Goal: Task Accomplishment & Management: Use online tool/utility

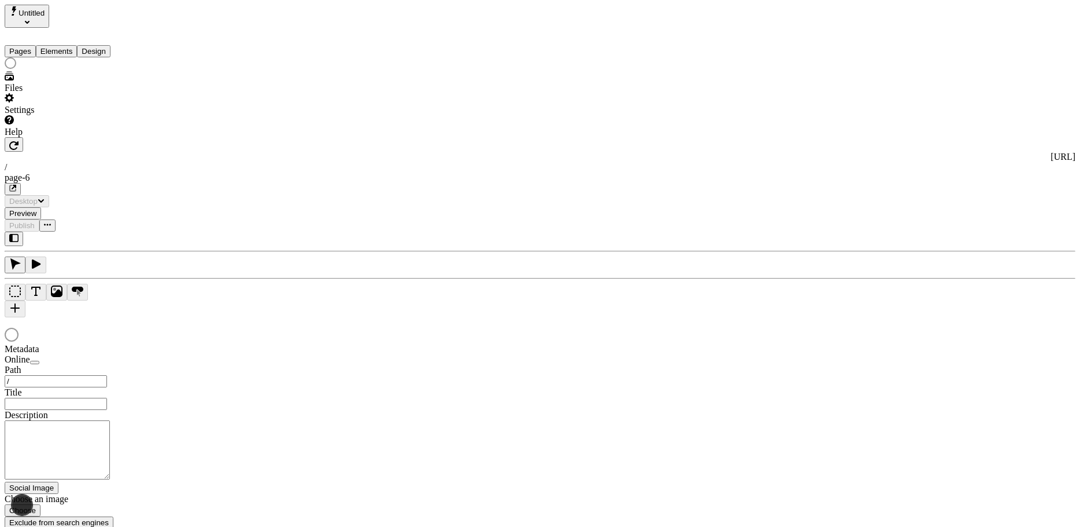
type input "/page-6"
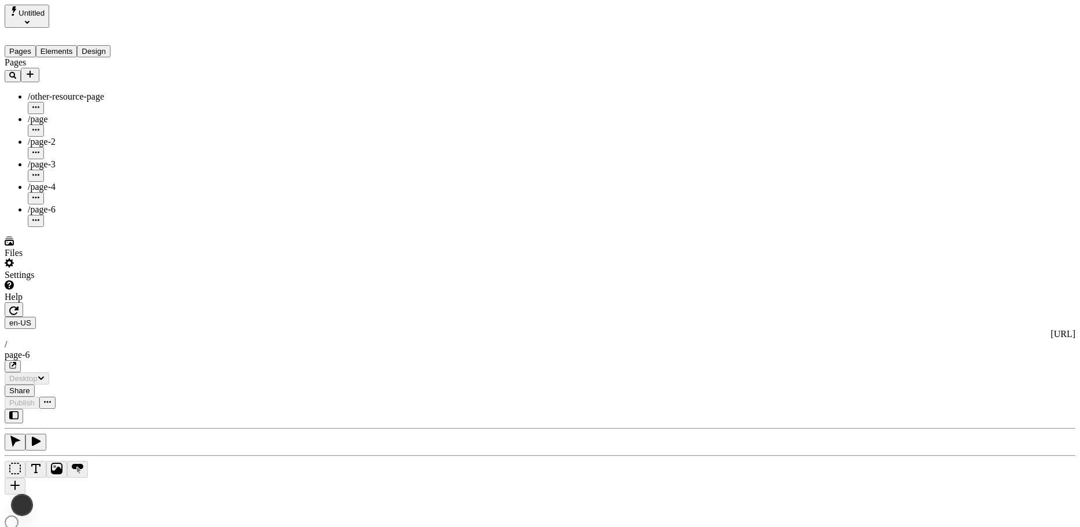
type input "/page-6"
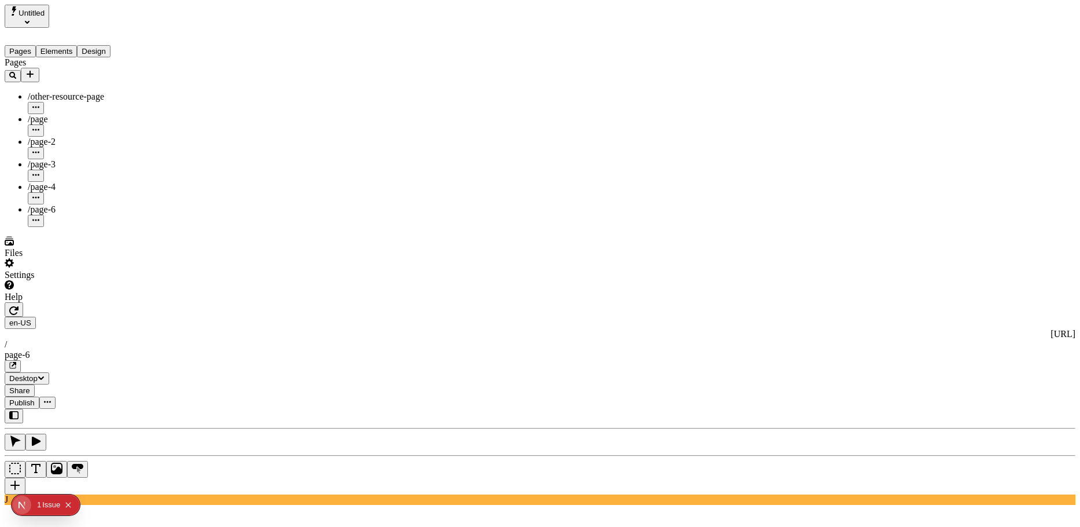
click at [102, 137] on div "/page-2" at bounding box center [86, 142] width 116 height 10
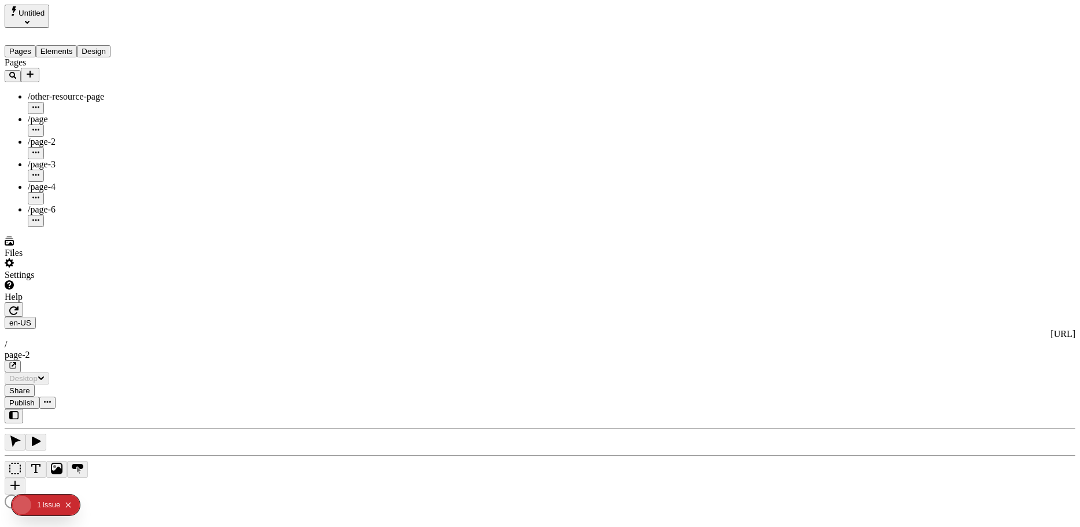
type input "/page-2"
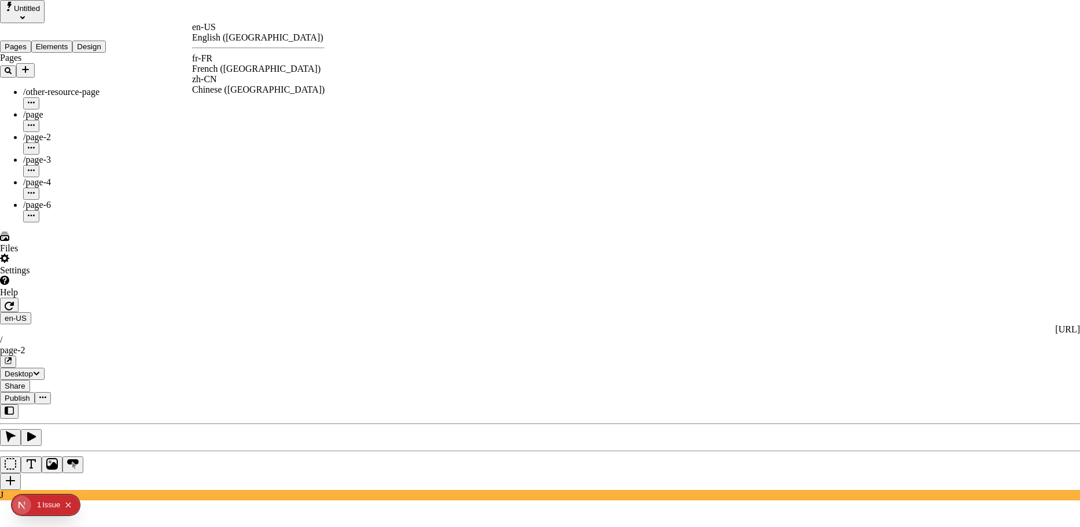
click at [226, 59] on div "fr-FR" at bounding box center [258, 58] width 133 height 10
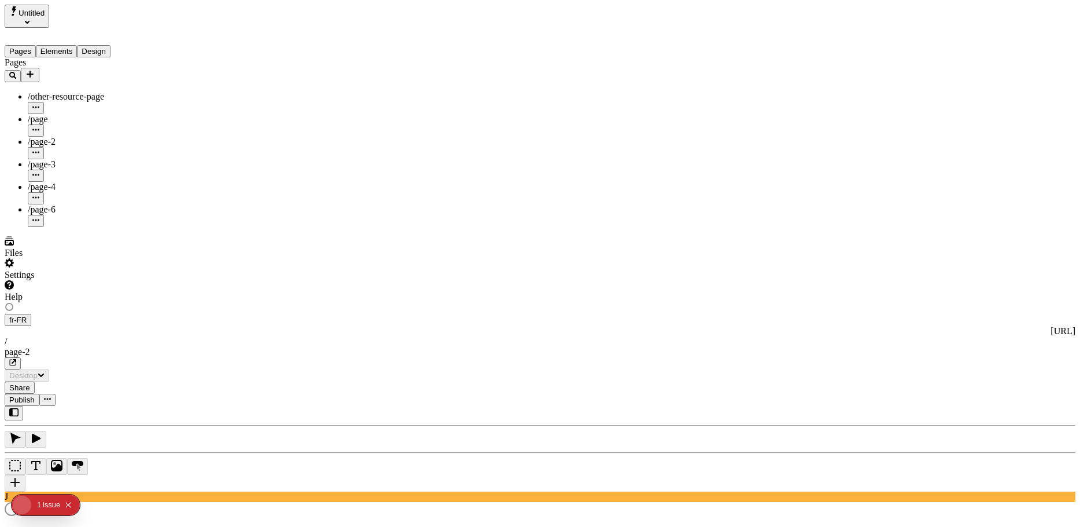
type input "/exploration-of-translations"
type input "The Great Translation Adventure"
type textarea "This is my French localized description. If it were empty, it would not appear …"
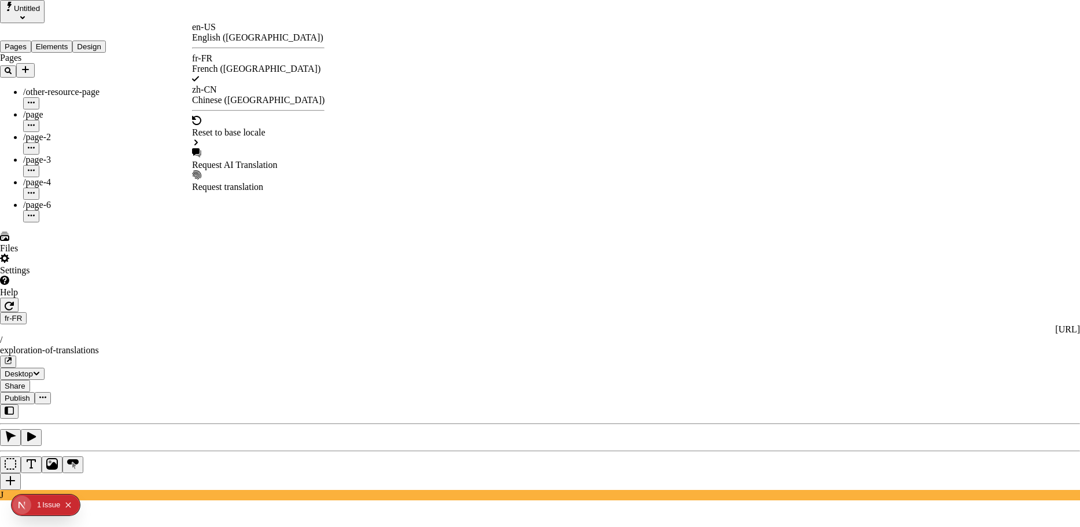
click at [257, 160] on div "Request AI Translation" at bounding box center [258, 165] width 133 height 10
drag, startPoint x: 498, startPoint y: 113, endPoint x: 425, endPoint y: 115, distance: 73.5
drag, startPoint x: 461, startPoint y: 119, endPoint x: 547, endPoint y: 123, distance: 86.9
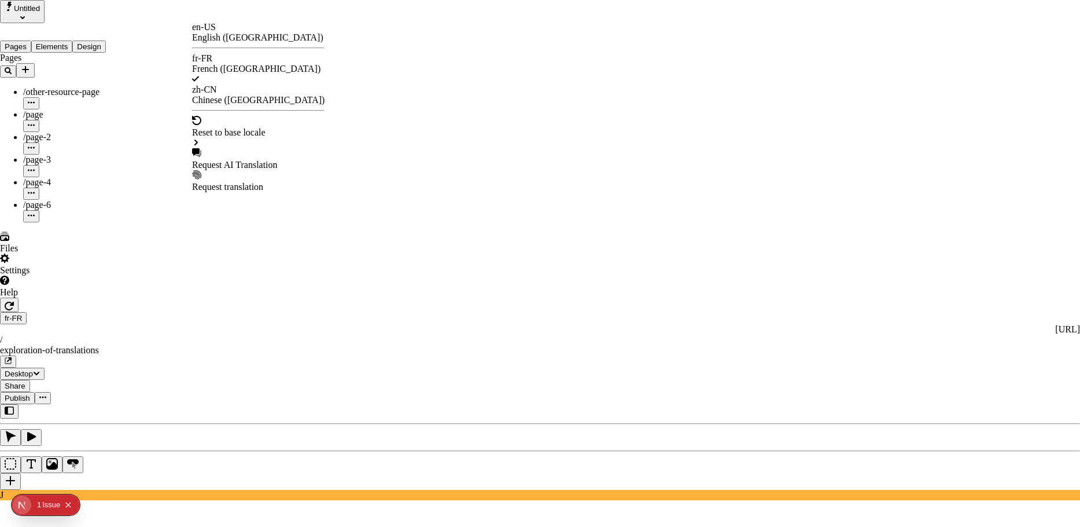
click at [242, 160] on div "Request AI Translation" at bounding box center [258, 165] width 133 height 10
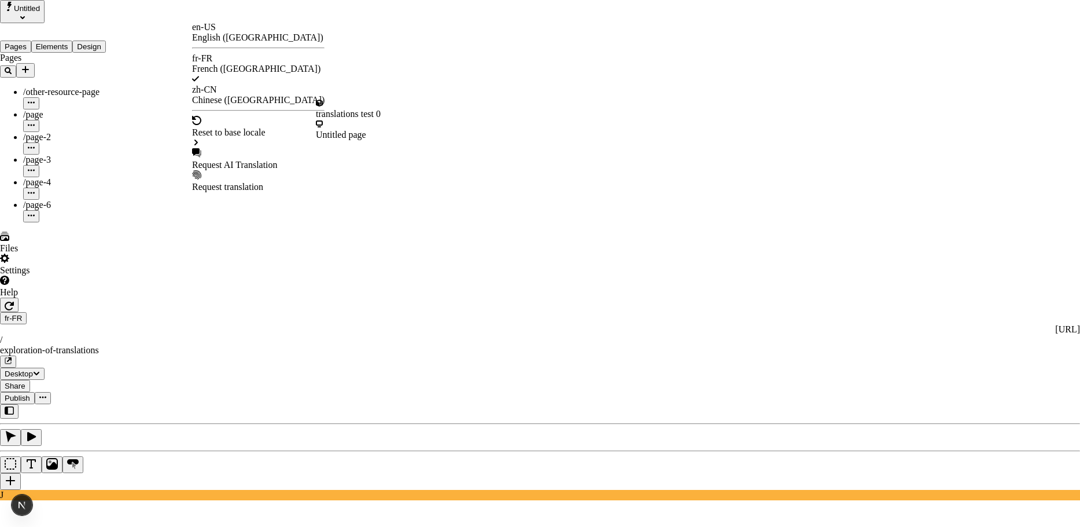
click at [250, 160] on div "Request AI Translation" at bounding box center [258, 165] width 133 height 10
checkbox input "true"
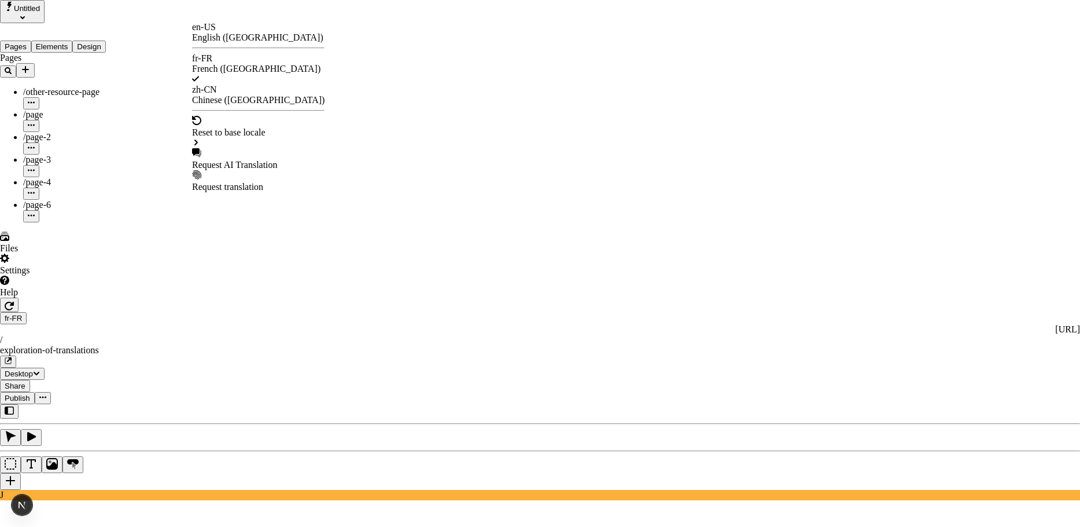
checkbox input "true"
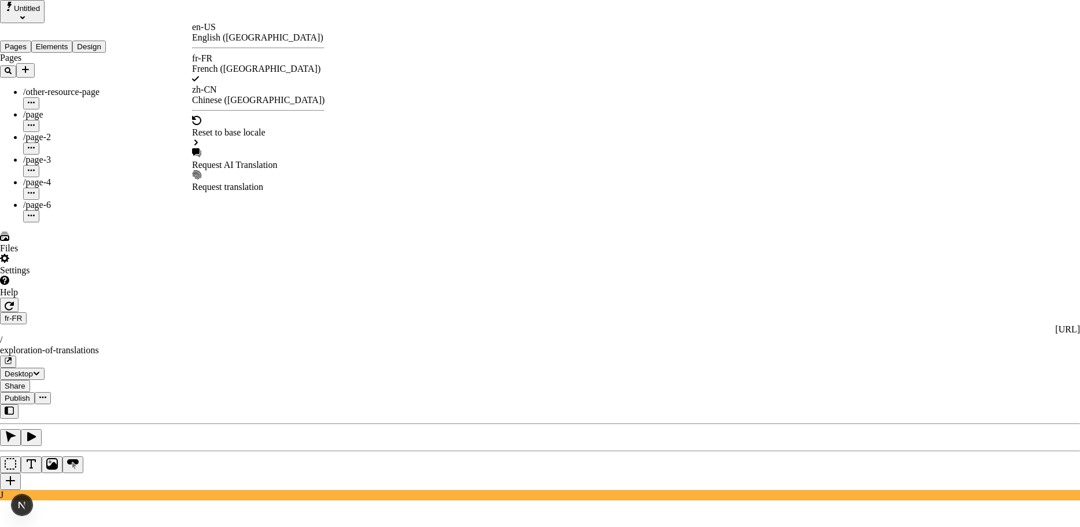
checkbox input "true"
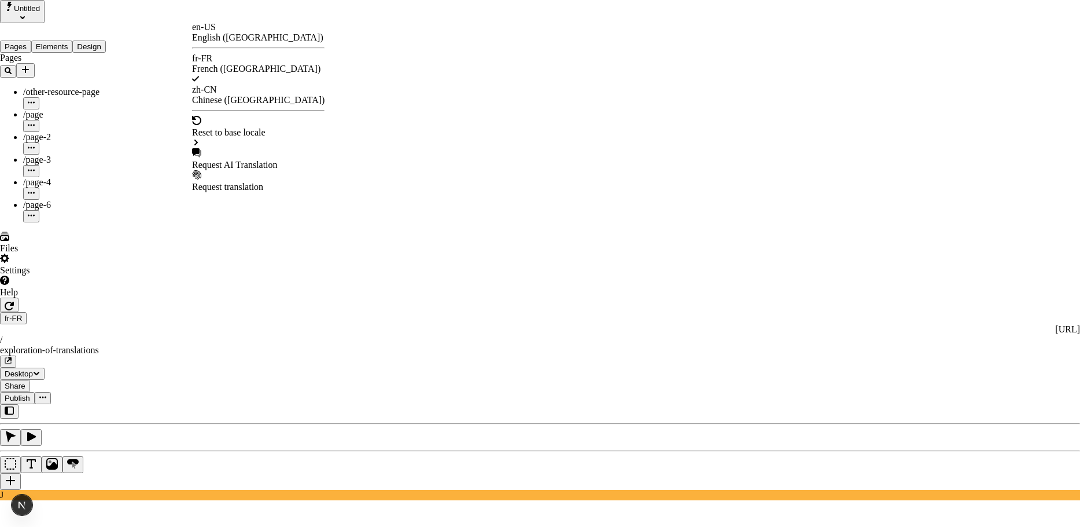
checkbox input "true"
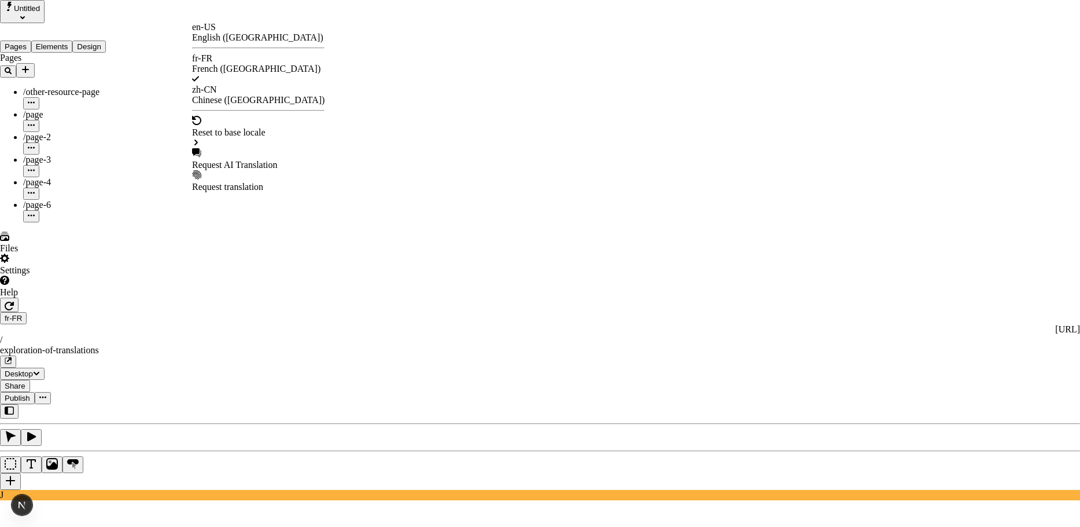
checkbox input "true"
checkbox input "false"
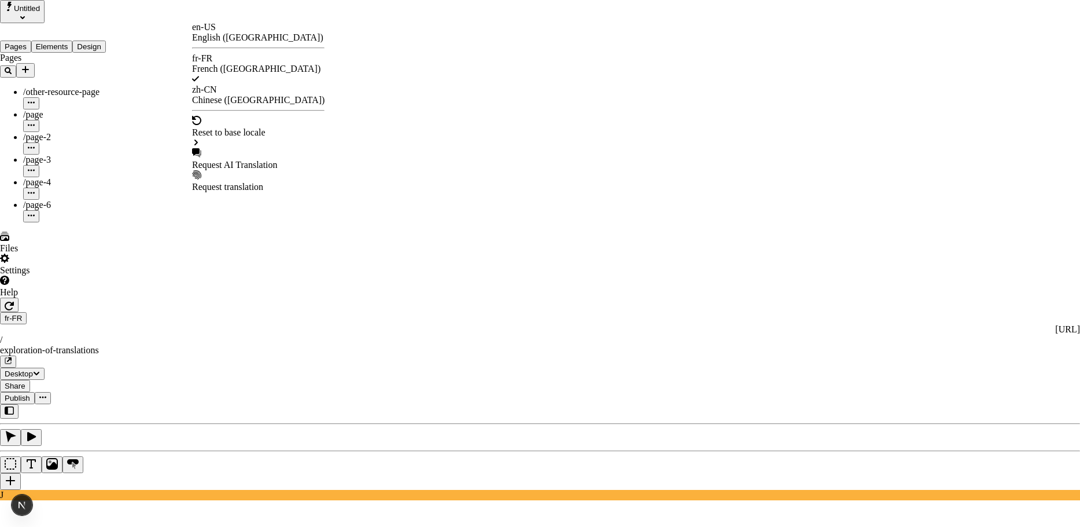
checkbox input "false"
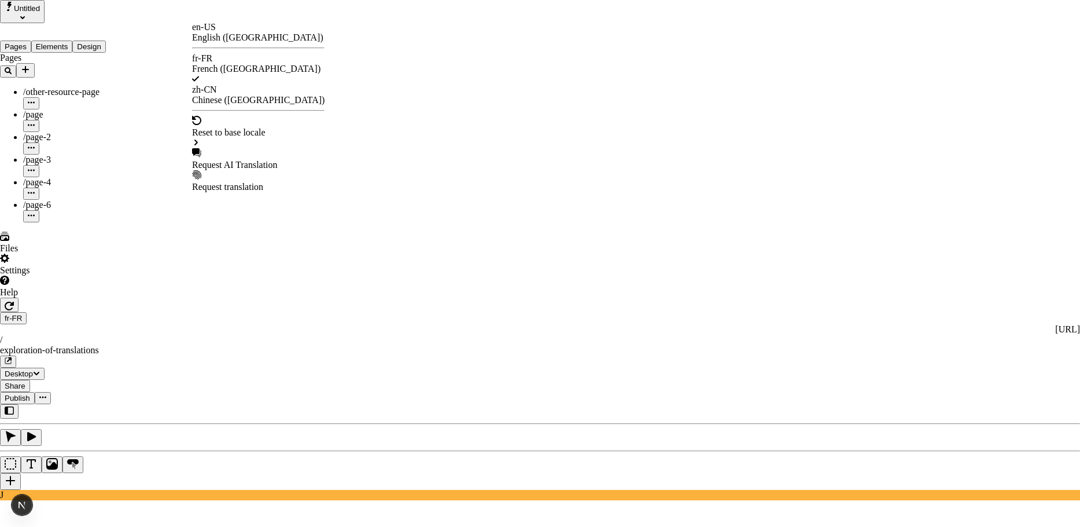
checkbox input "false"
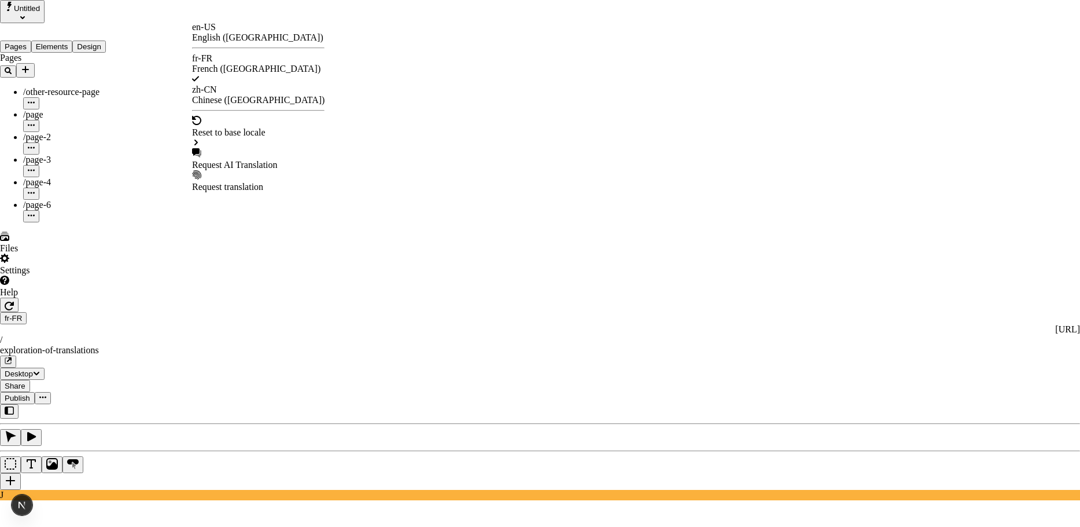
checkbox input "false"
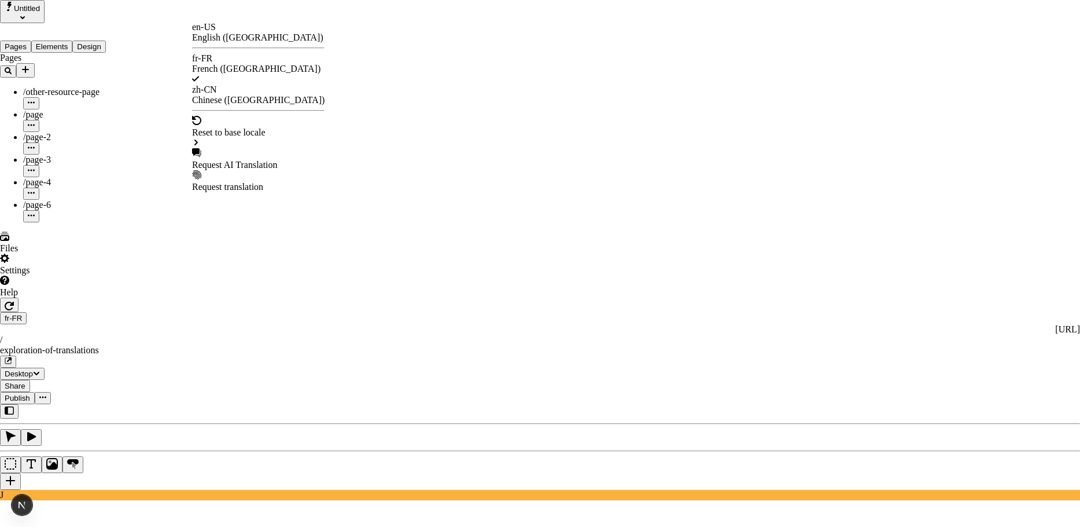
type input "/exploration-des-traductions"
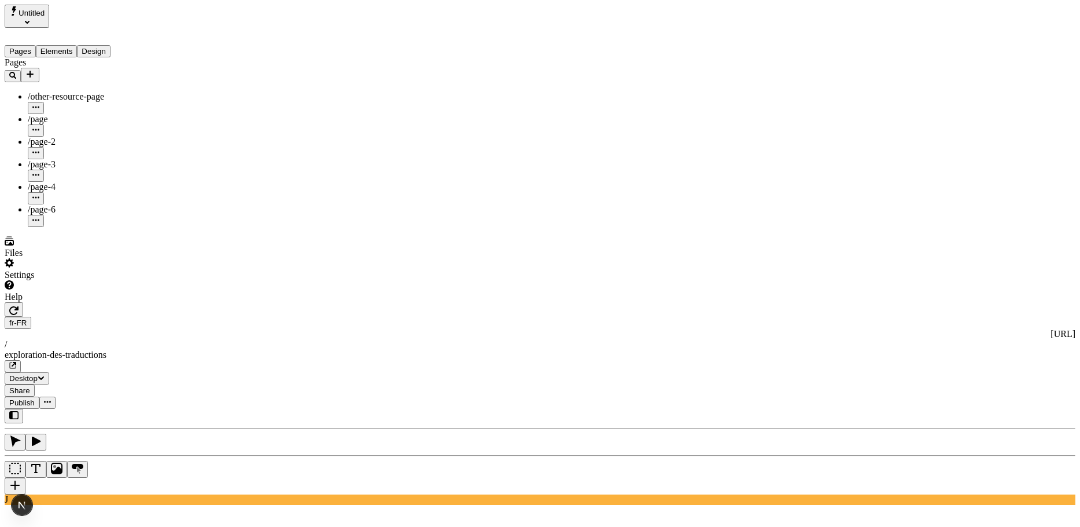
click at [35, 398] on span "Publish" at bounding box center [21, 402] width 25 height 9
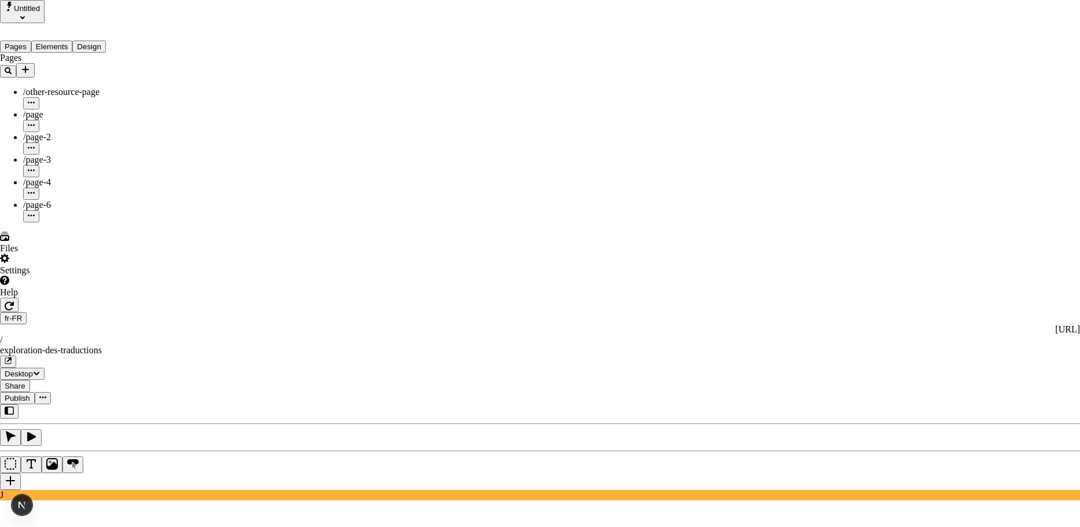
type textarea "This is my French localized description. If it were empty, it would not appear …"
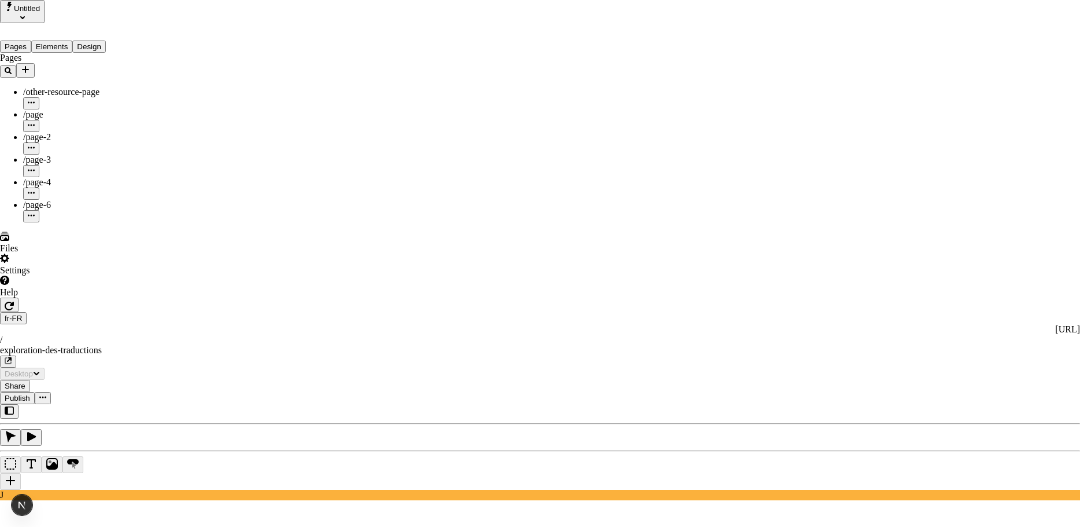
type input "/exploration-of-translations"
checkbox input "true"
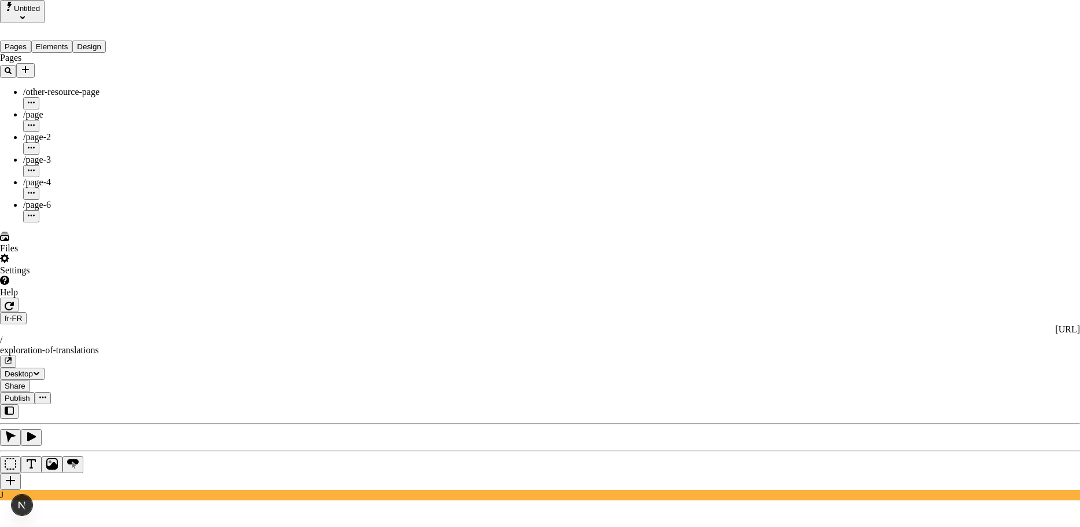
checkbox input "true"
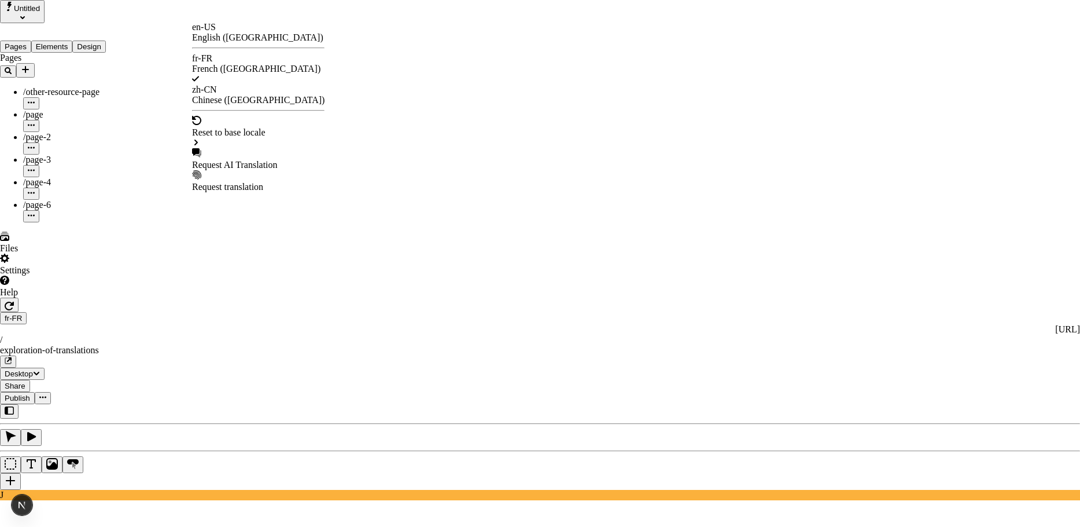
click at [275, 160] on div "Request AI Translation" at bounding box center [258, 165] width 133 height 10
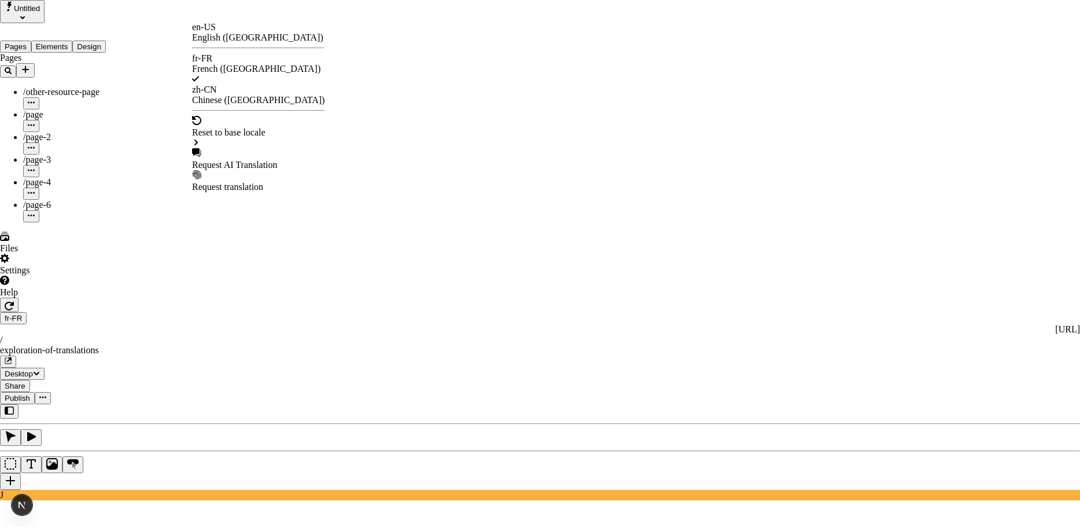
click at [226, 84] on div "zh-CN" at bounding box center [258, 89] width 133 height 10
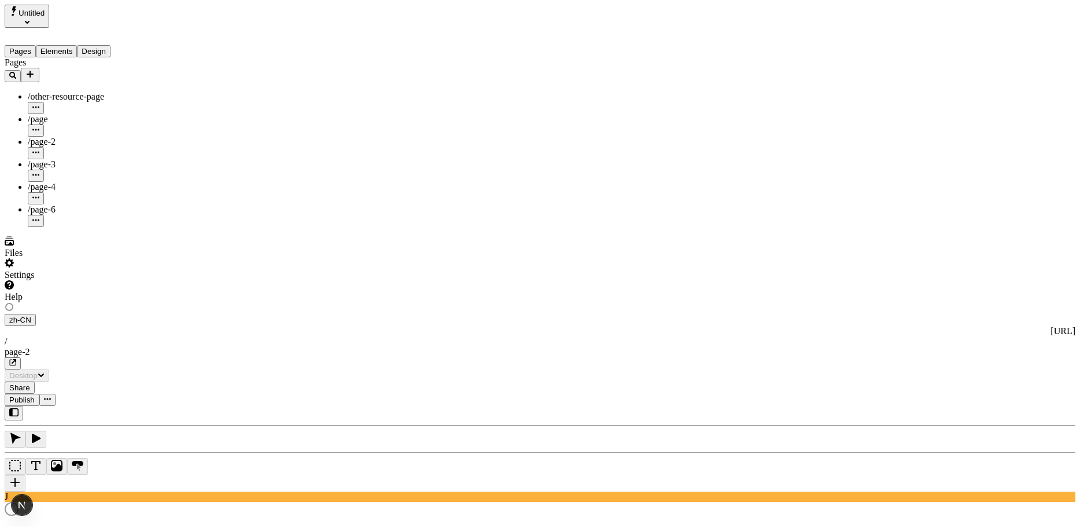
type input "The Adventure of a Lifetime"
type textarea "This is my Chinese localized page description. If it were empty, it would not a…"
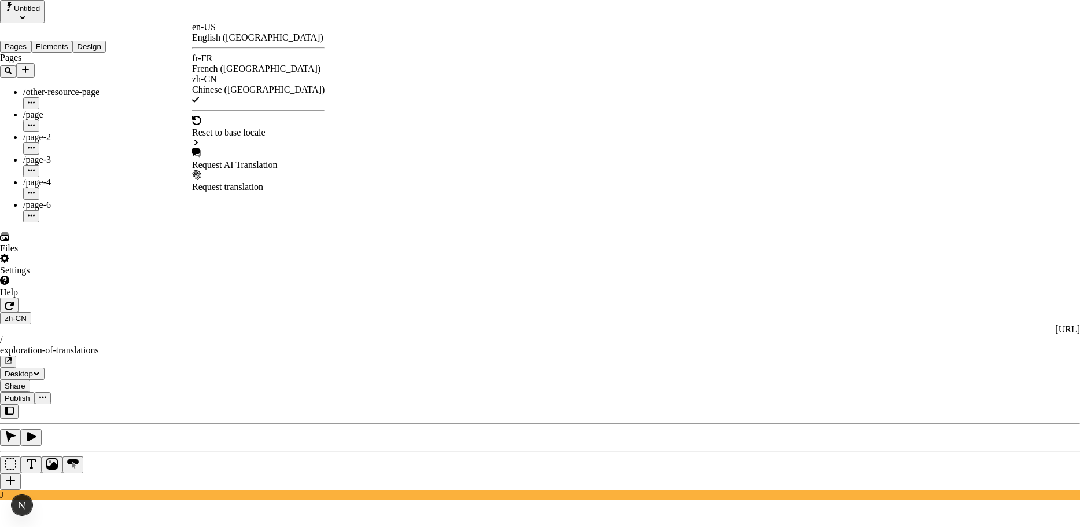
click at [231, 64] on div "fr-FR French ([GEOGRAPHIC_DATA])" at bounding box center [258, 63] width 133 height 21
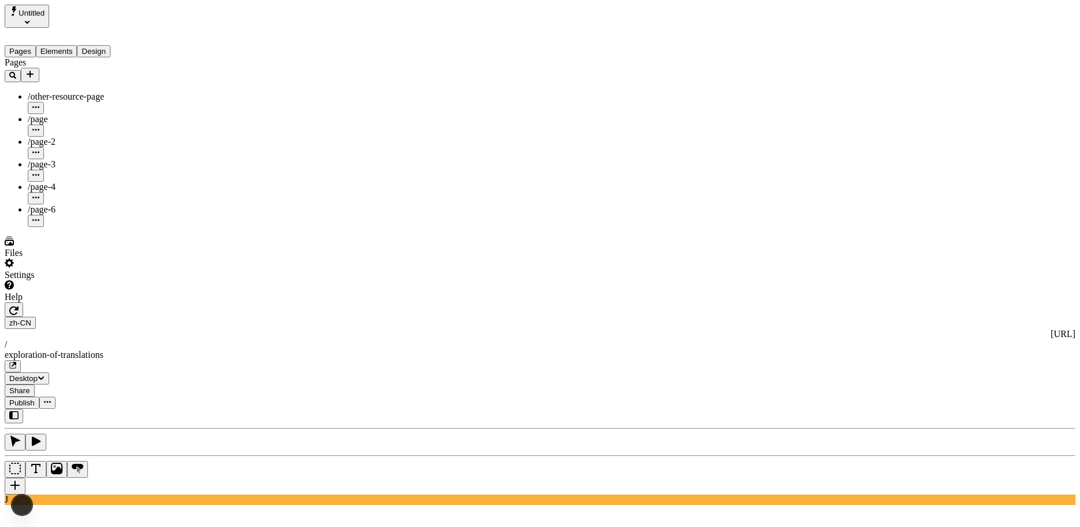
type input "The Great Translation Adventure"
type textarea "This is my French localized description. If it were empty, it would not appear …"
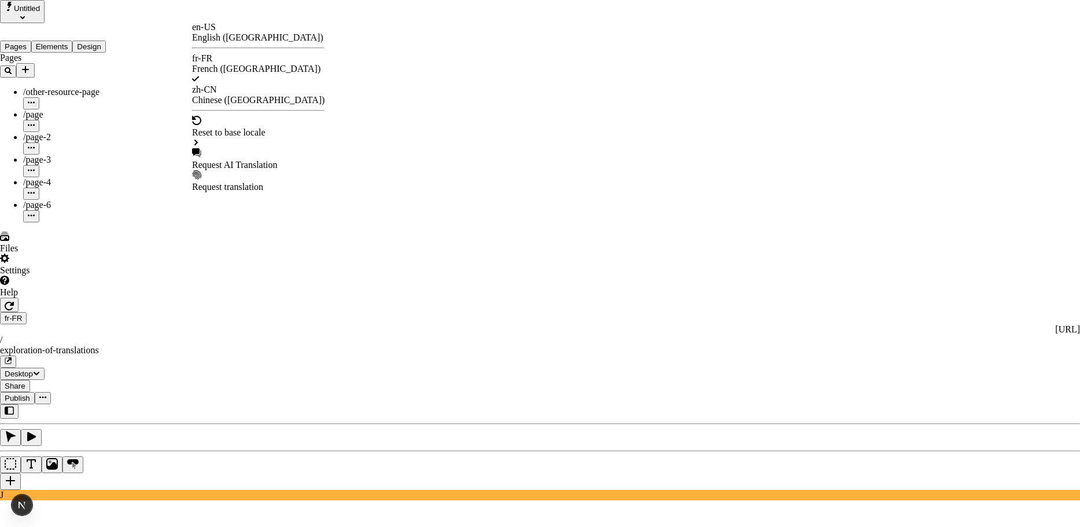
click at [219, 84] on div "zh-CN" at bounding box center [258, 89] width 133 height 10
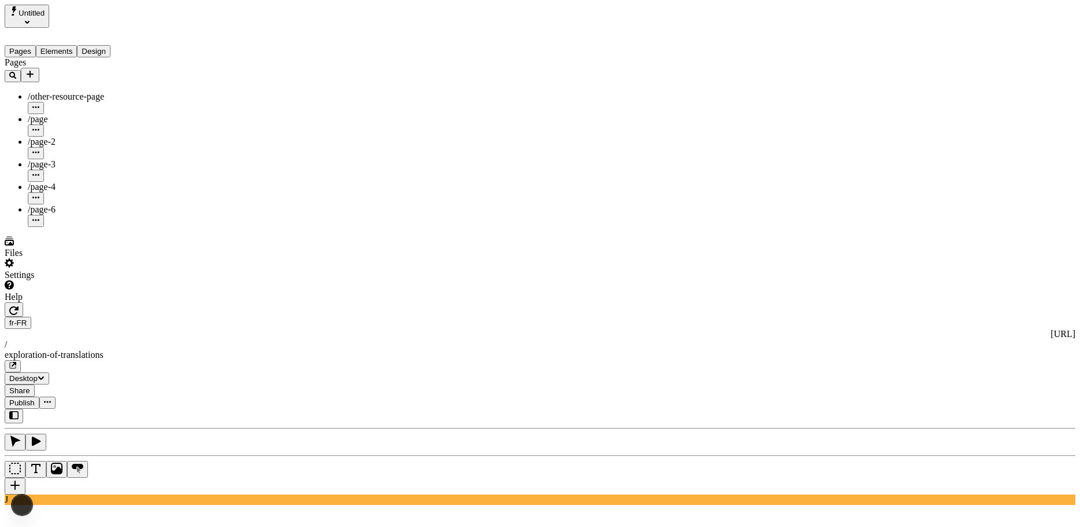
type input "The Adventure of a Lifetime"
type textarea "This is my Chinese localized page description. If it were empty, it would not a…"
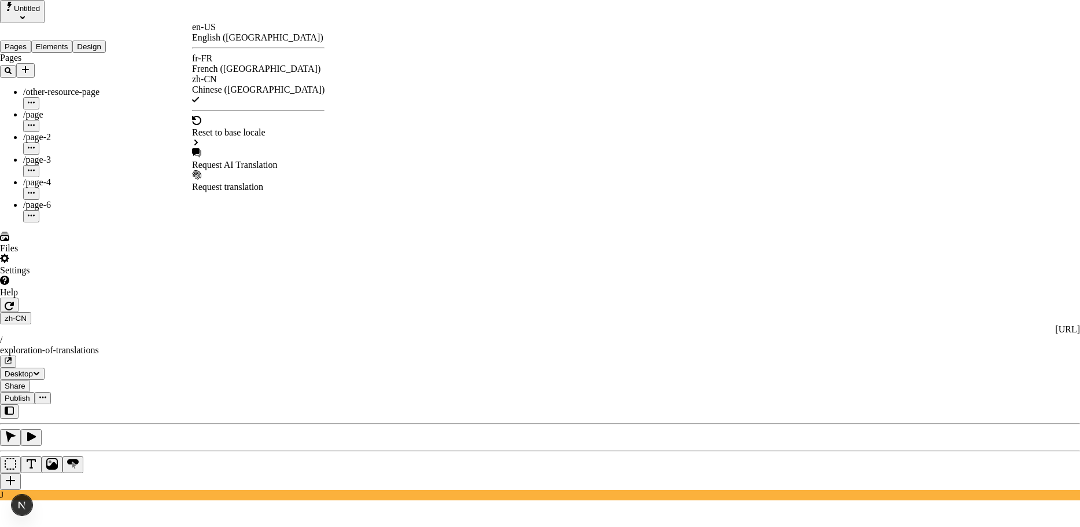
click at [237, 160] on div "Request AI Translation" at bounding box center [258, 165] width 133 height 10
drag, startPoint x: 469, startPoint y: 117, endPoint x: 501, endPoint y: 117, distance: 31.8
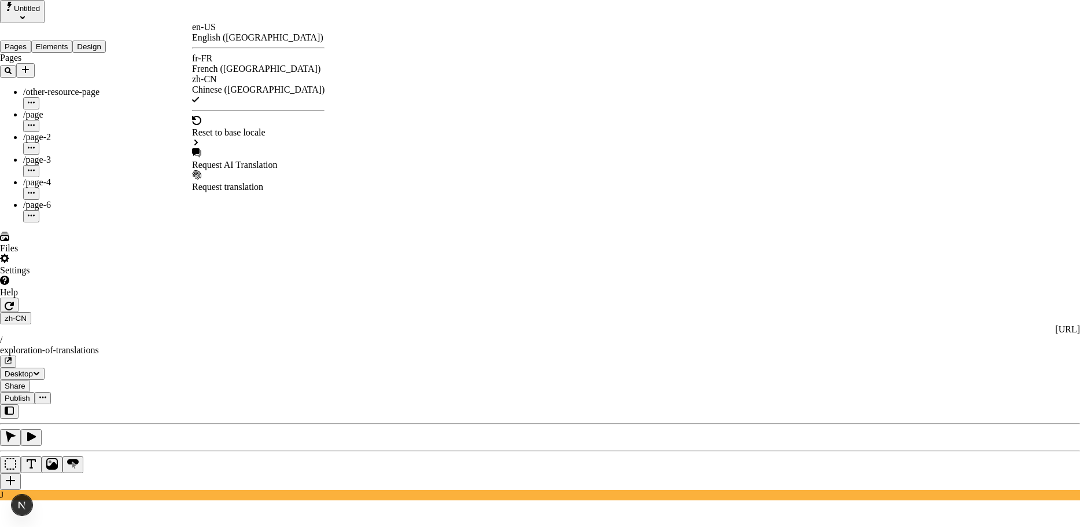
click at [253, 160] on div "Request AI Translation" at bounding box center [258, 165] width 133 height 10
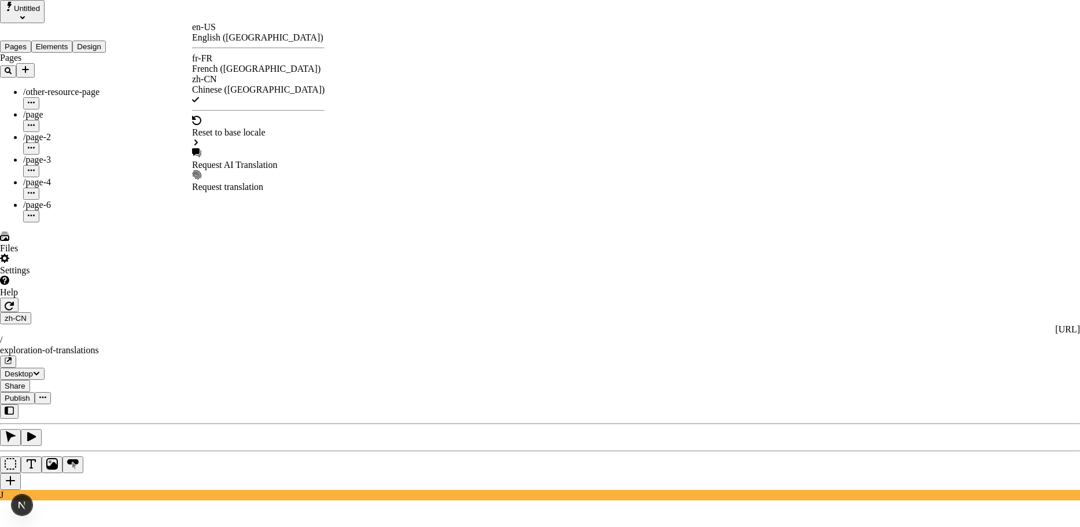
click at [224, 61] on div "fr-FR" at bounding box center [258, 58] width 133 height 10
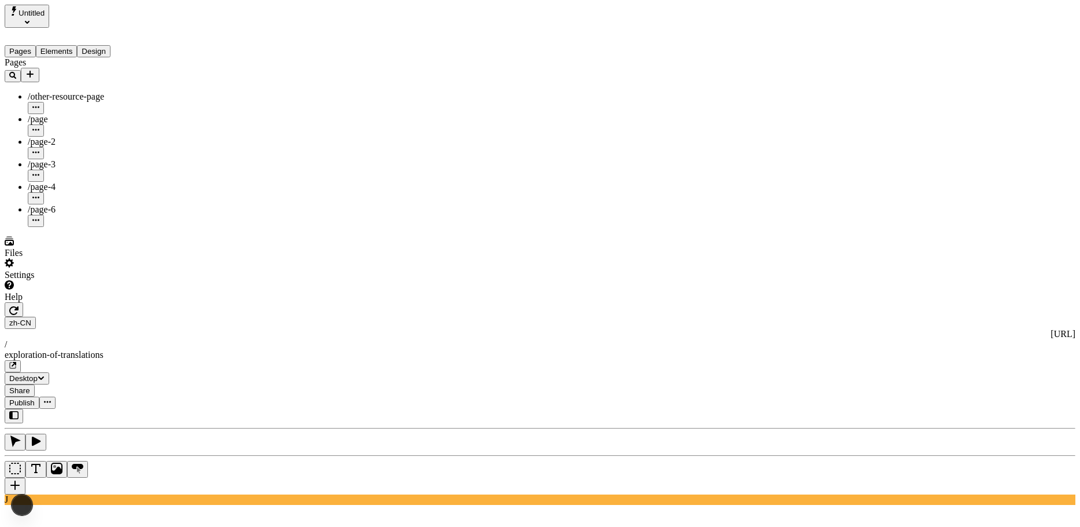
type input "The Great Translation Adventure"
type textarea "This is my French localized description. If it were empty, it would not appear …"
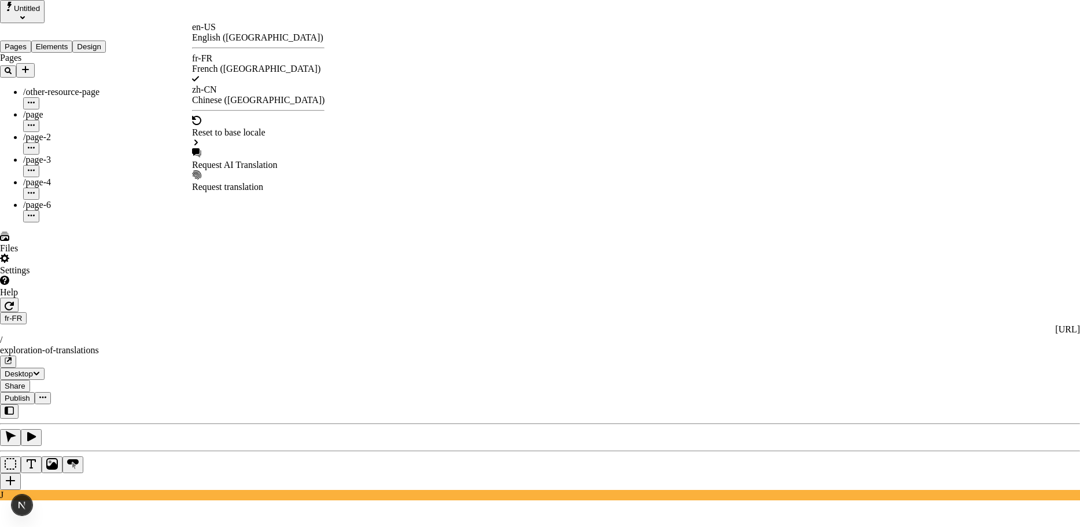
click at [219, 32] on div "en-US" at bounding box center [258, 27] width 133 height 10
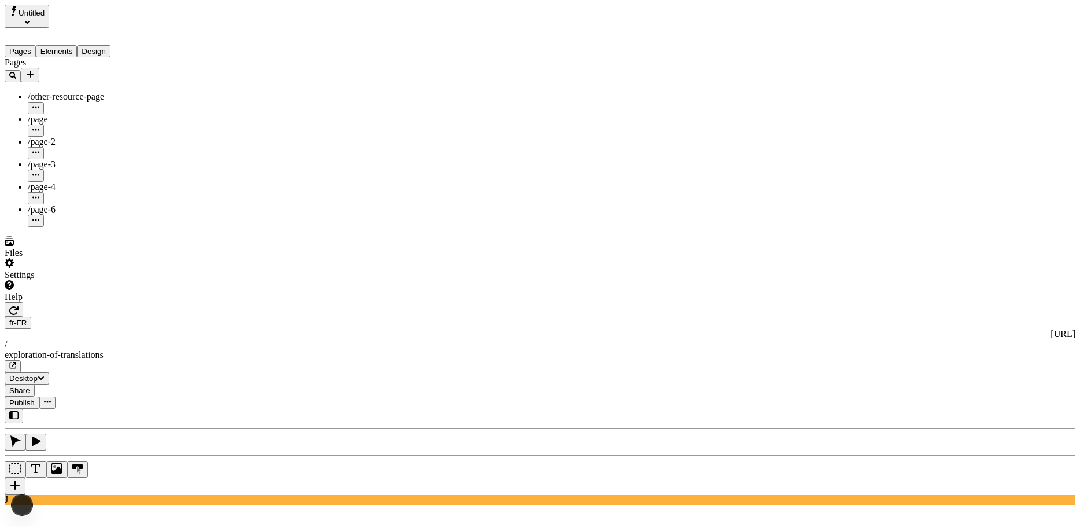
type input "/page-2"
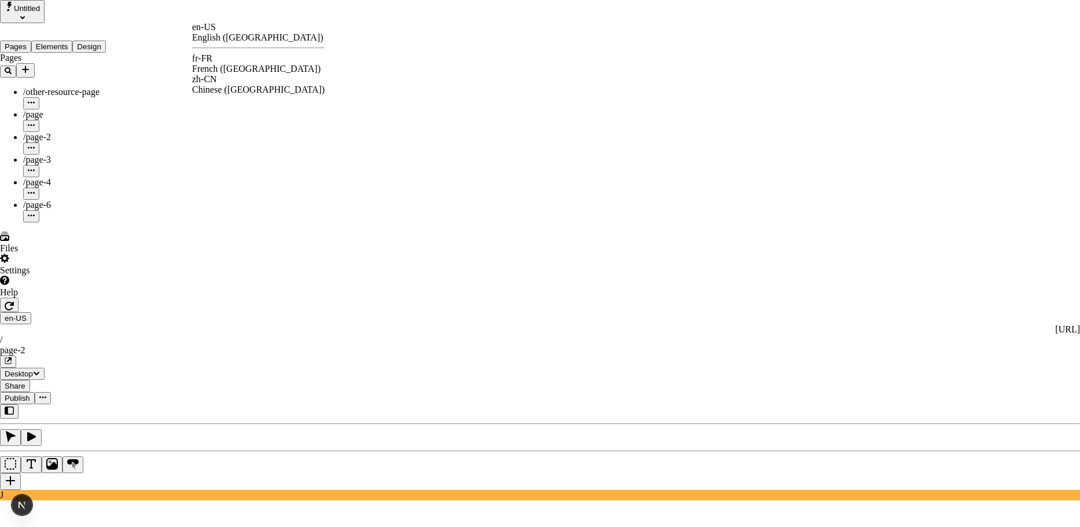
click at [226, 56] on div "fr-FR French ([GEOGRAPHIC_DATA])" at bounding box center [258, 63] width 133 height 21
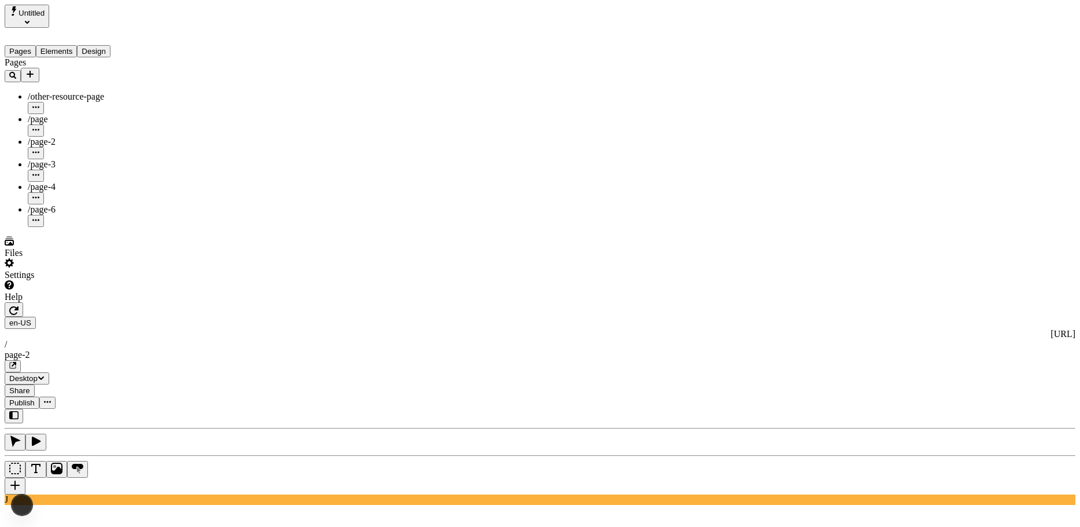
type input "/exploration-of-translations"
type input "The Great Translation Adventure"
type textarea "This is my French localized description. If it were empty, it would not appear …"
click at [46, 204] on div "/page-6" at bounding box center [86, 215] width 116 height 23
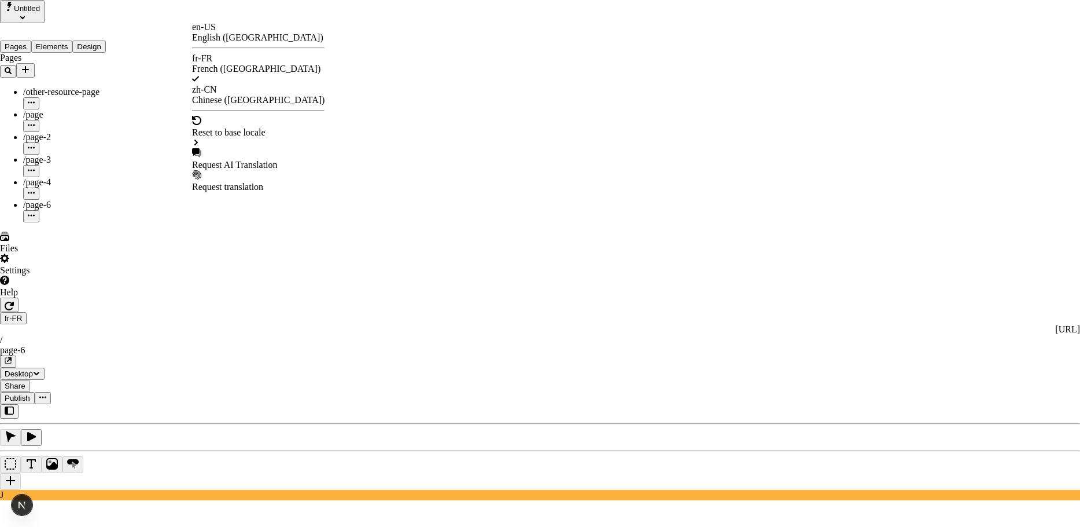
click at [240, 160] on div "Request AI Translation" at bounding box center [258, 165] width 133 height 10
drag, startPoint x: 459, startPoint y: 153, endPoint x: 531, endPoint y: 156, distance: 71.2
drag, startPoint x: 531, startPoint y: 156, endPoint x: 550, endPoint y: 173, distance: 25.8
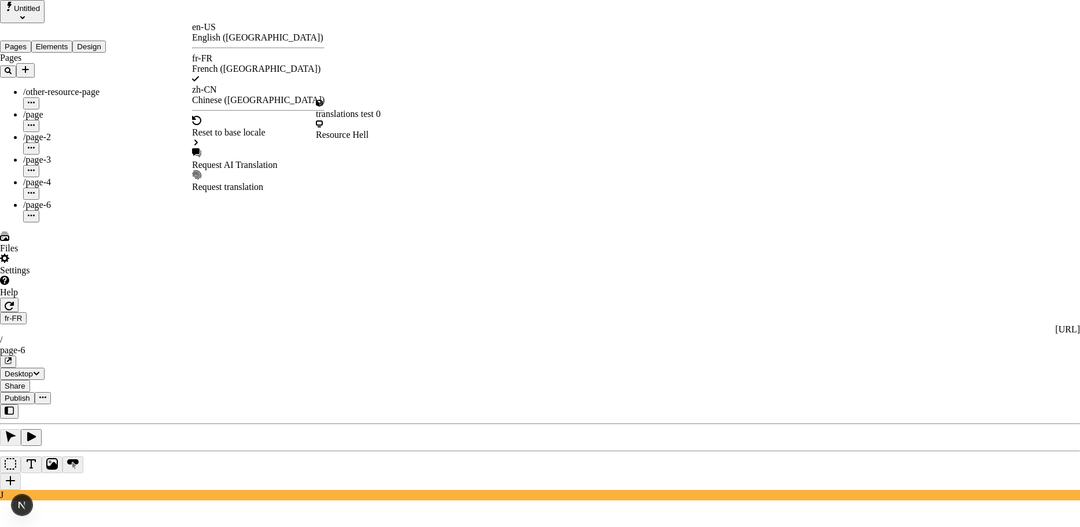
click at [239, 160] on div "Request AI Translation" at bounding box center [258, 165] width 133 height 10
drag, startPoint x: 503, startPoint y: 153, endPoint x: 538, endPoint y: 155, distance: 34.8
drag, startPoint x: 532, startPoint y: 157, endPoint x: 492, endPoint y: 156, distance: 39.9
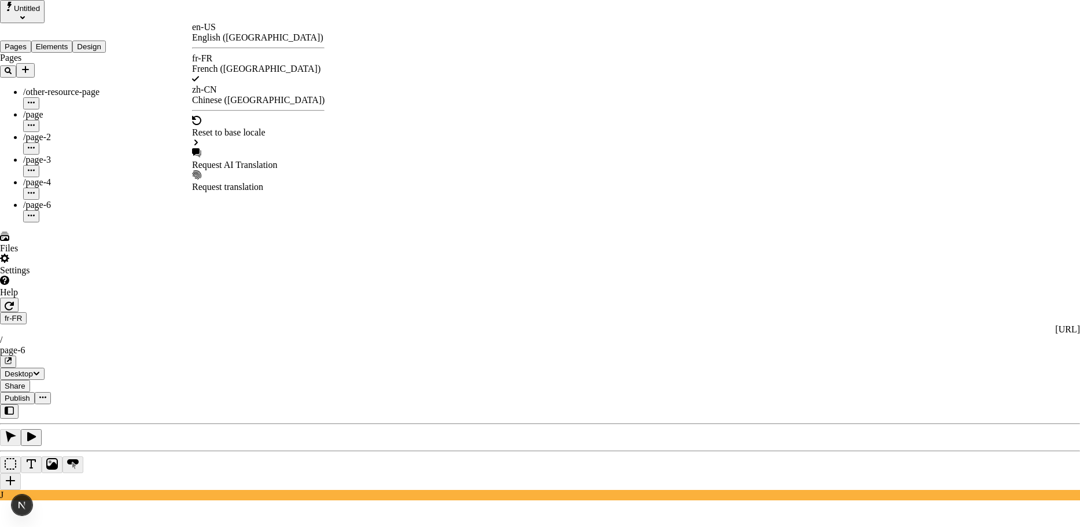
click at [236, 160] on div "Request AI Translation" at bounding box center [258, 165] width 133 height 10
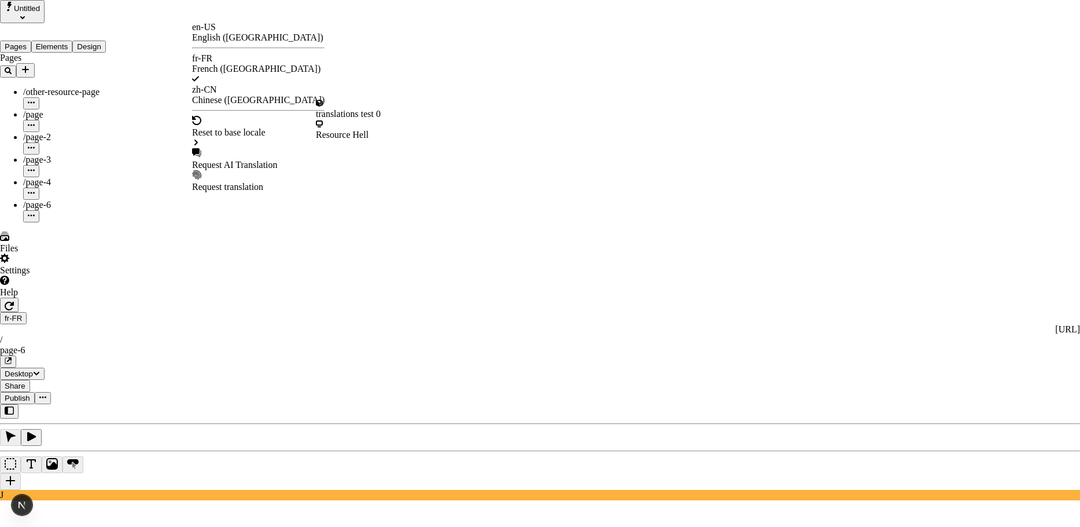
click at [248, 160] on div "Request AI Translation" at bounding box center [258, 165] width 133 height 10
drag, startPoint x: 445, startPoint y: 117, endPoint x: 531, endPoint y: 121, distance: 86.3
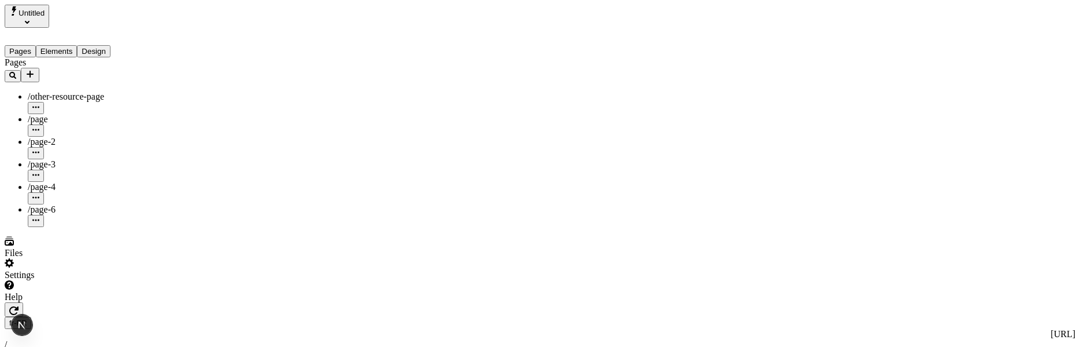
click at [137, 302] on div at bounding box center [74, 302] width 139 height 0
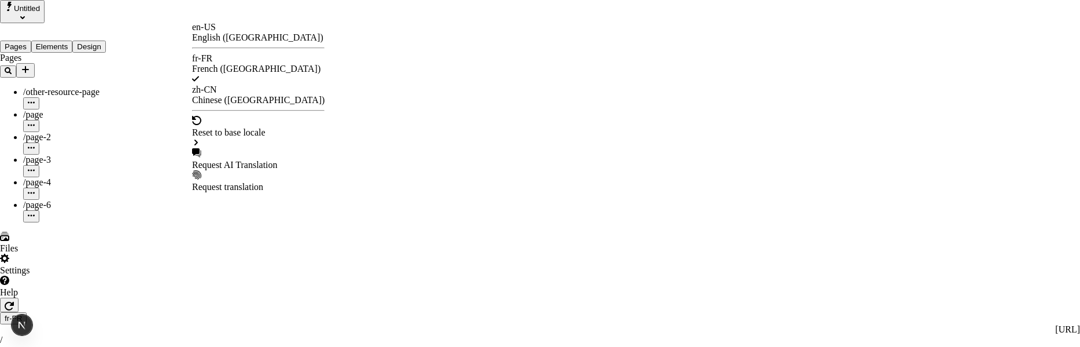
click at [281, 95] on div "Chinese ([GEOGRAPHIC_DATA])" at bounding box center [258, 100] width 133 height 10
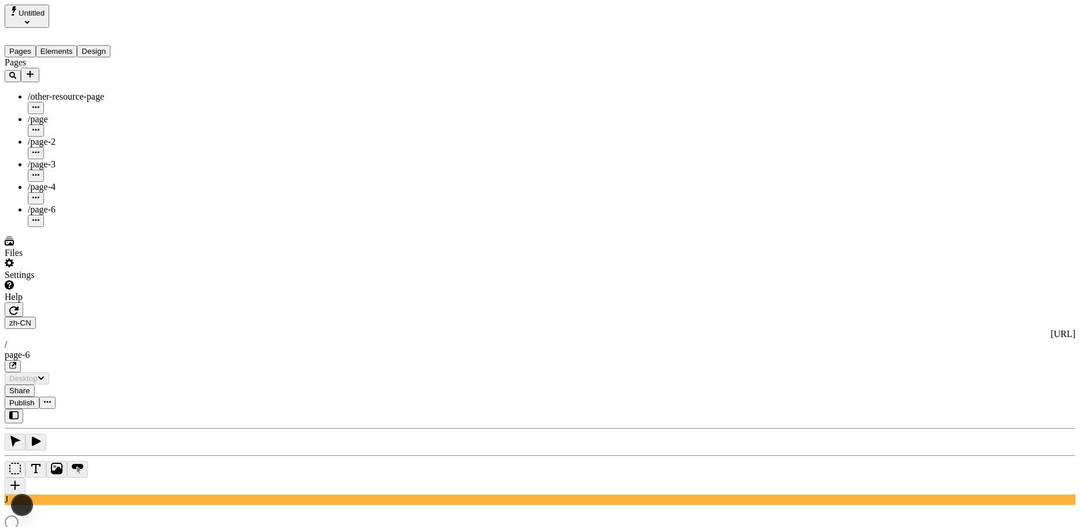
type input "/page-6"
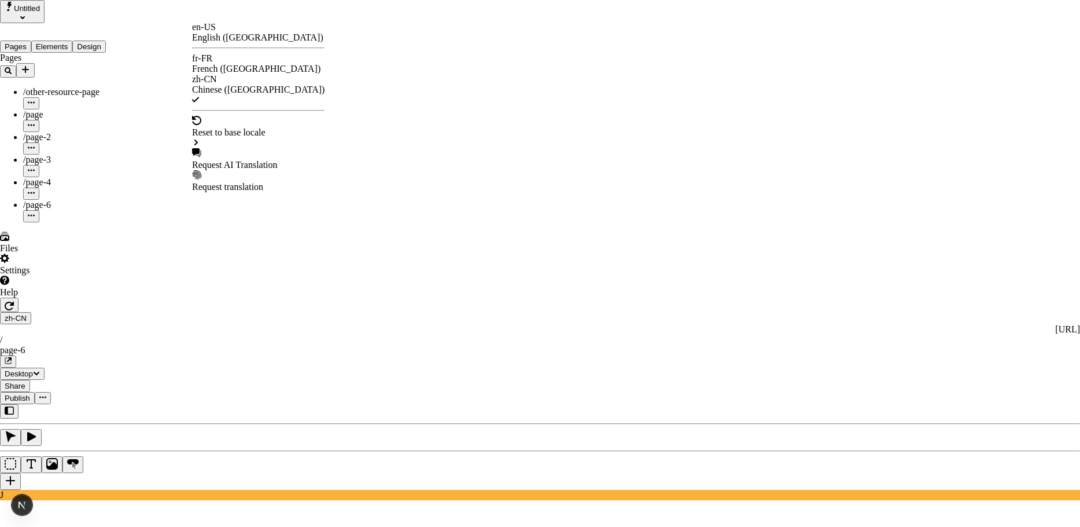
click at [232, 160] on div "Request AI Translation" at bounding box center [258, 165] width 133 height 10
drag, startPoint x: 473, startPoint y: 247, endPoint x: 424, endPoint y: 250, distance: 49.3
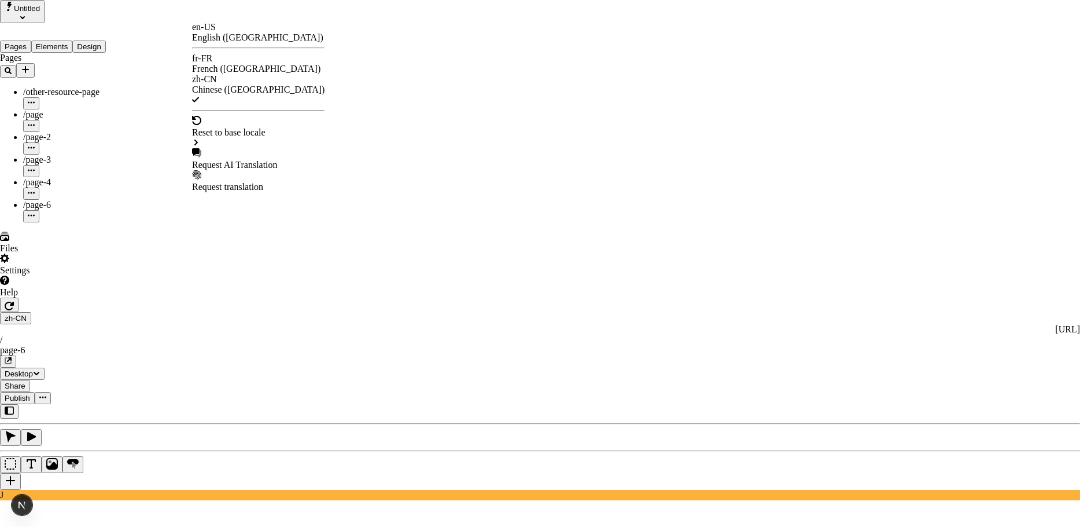
click at [281, 64] on div "French ([GEOGRAPHIC_DATA])" at bounding box center [258, 69] width 133 height 10
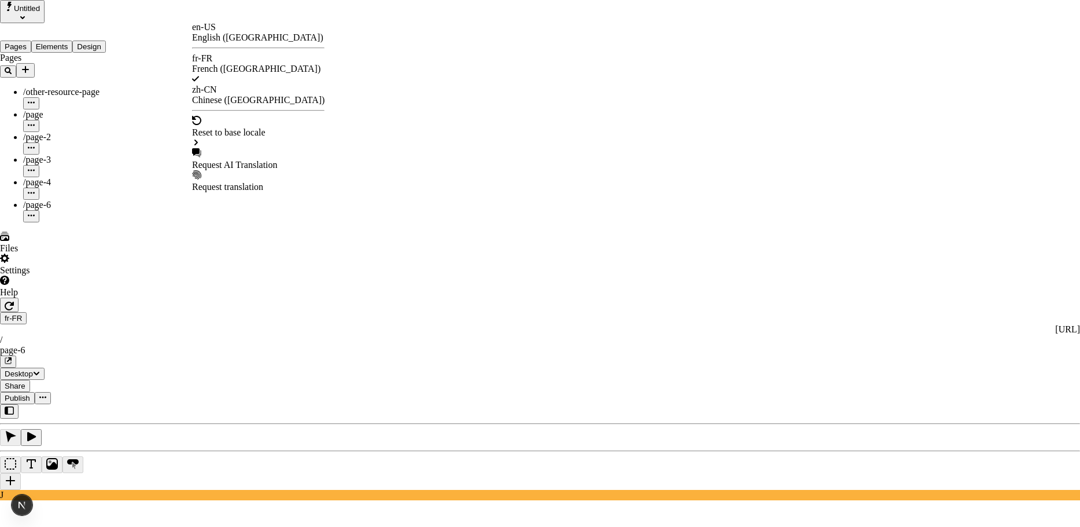
click at [244, 160] on div "Request AI Translation" at bounding box center [258, 165] width 133 height 10
drag, startPoint x: 412, startPoint y: 79, endPoint x: 557, endPoint y: 82, distance: 144.7
drag, startPoint x: 437, startPoint y: 176, endPoint x: 509, endPoint y: 178, distance: 71.8
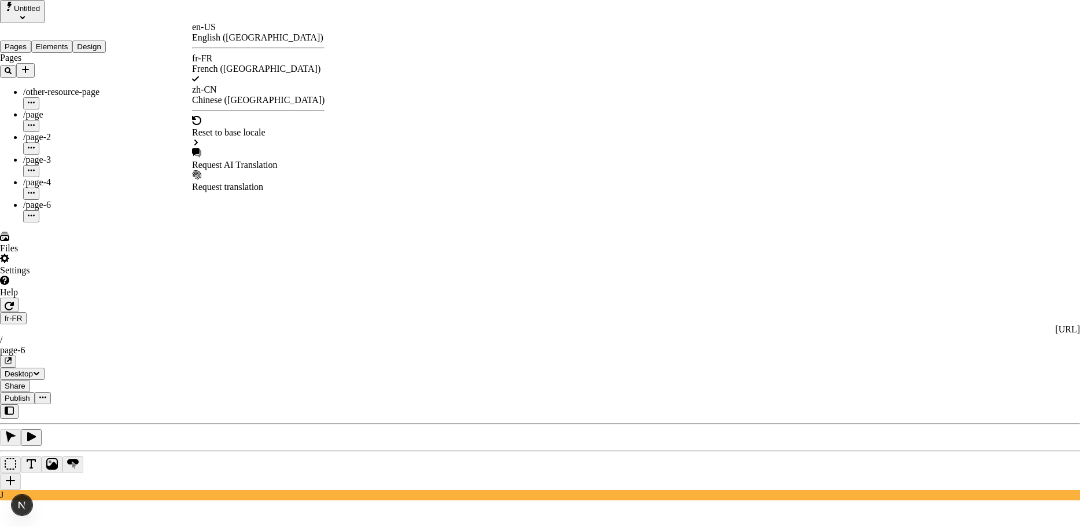
drag, startPoint x: 573, startPoint y: 152, endPoint x: 428, endPoint y: 135, distance: 146.1
